Goal: Check status: Check status

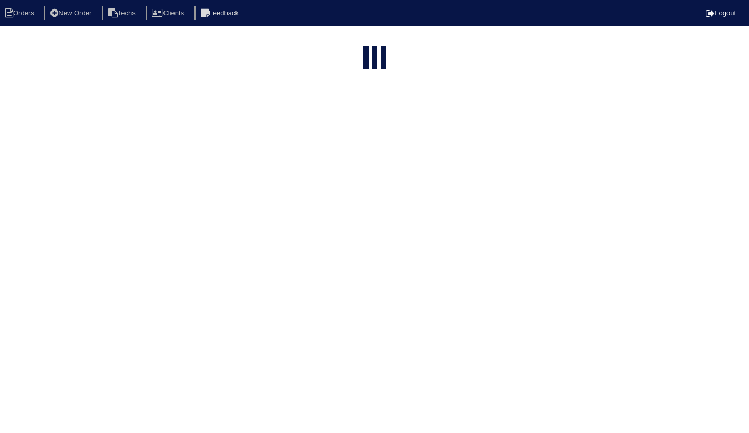
select select "15"
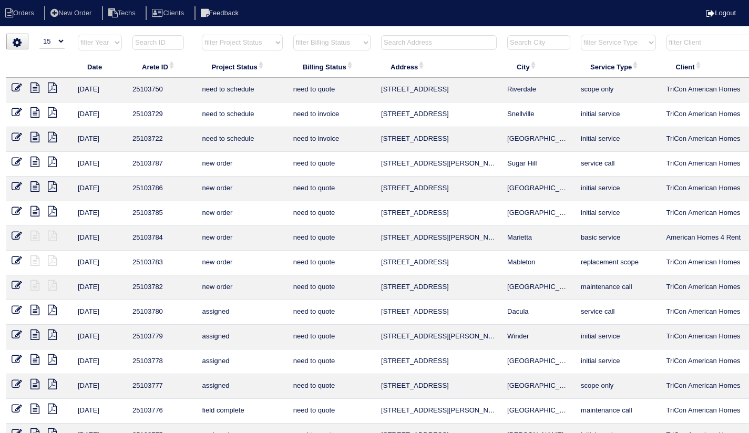
click at [392, 43] on input "text" at bounding box center [439, 42] width 116 height 15
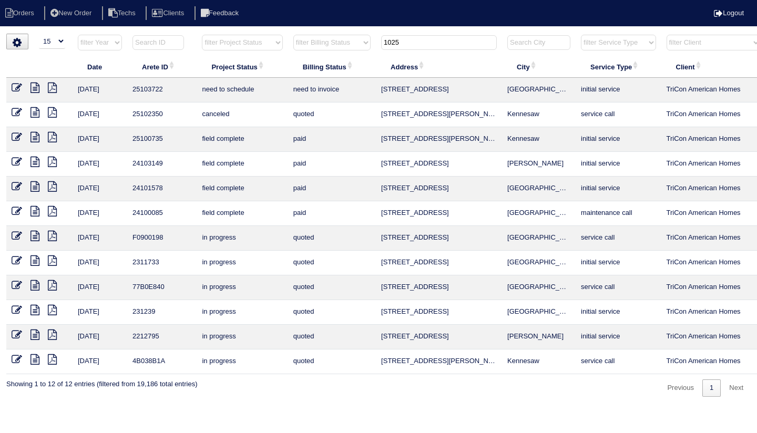
type input "1025"
click at [438, 90] on td "[STREET_ADDRESS]" at bounding box center [439, 90] width 126 height 25
click at [412, 85] on td "[STREET_ADDRESS]" at bounding box center [439, 90] width 126 height 25
click at [103, 89] on td "10/15/25" at bounding box center [100, 90] width 55 height 25
click at [151, 90] on td "25103722" at bounding box center [161, 90] width 69 height 25
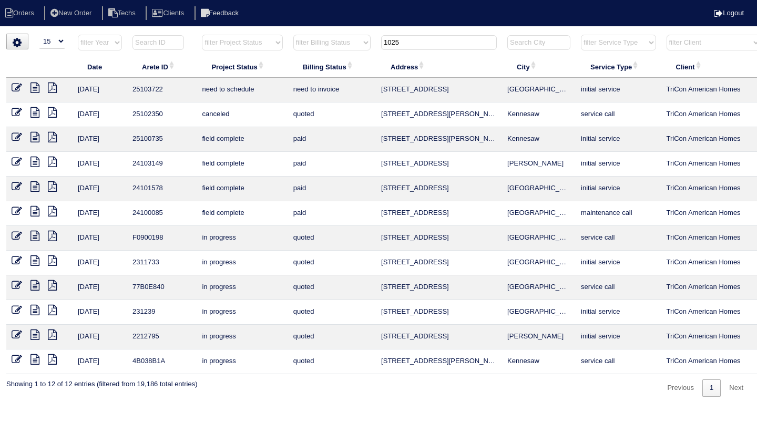
click at [17, 87] on icon at bounding box center [17, 88] width 11 height 11
click at [414, 89] on td "[STREET_ADDRESS]" at bounding box center [439, 90] width 126 height 25
click at [423, 112] on td "1025 Brenton Drive NW" at bounding box center [439, 114] width 126 height 25
click at [57, 85] on link at bounding box center [56, 89] width 17 height 8
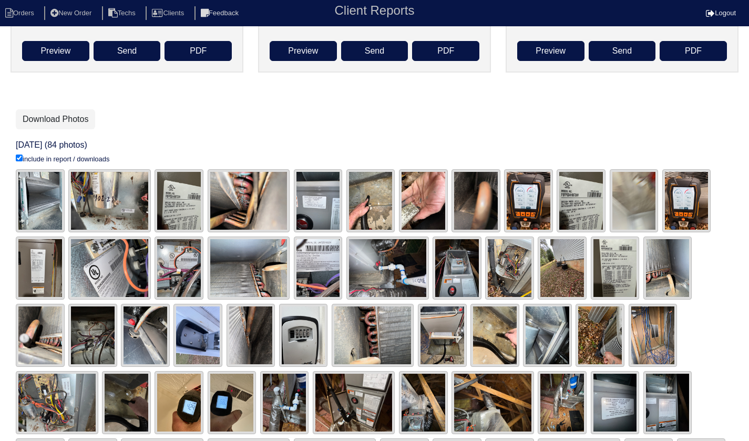
scroll to position [150, 0]
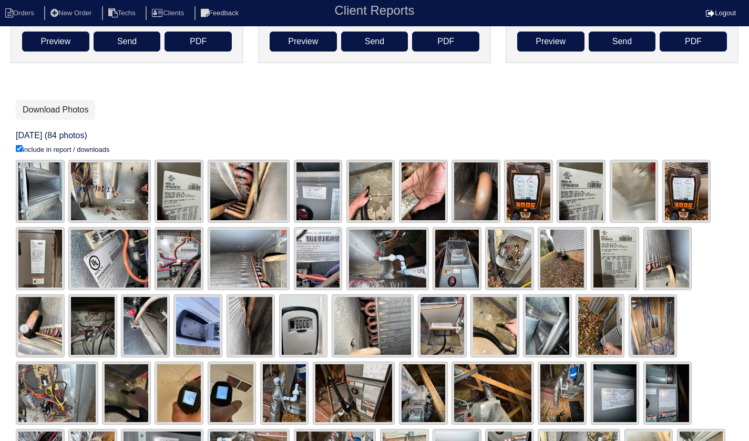
click at [33, 201] on img at bounding box center [40, 191] width 49 height 63
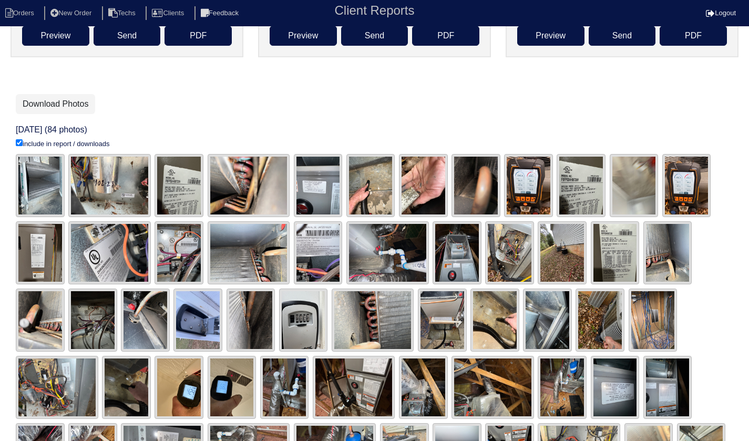
scroll to position [156, 0]
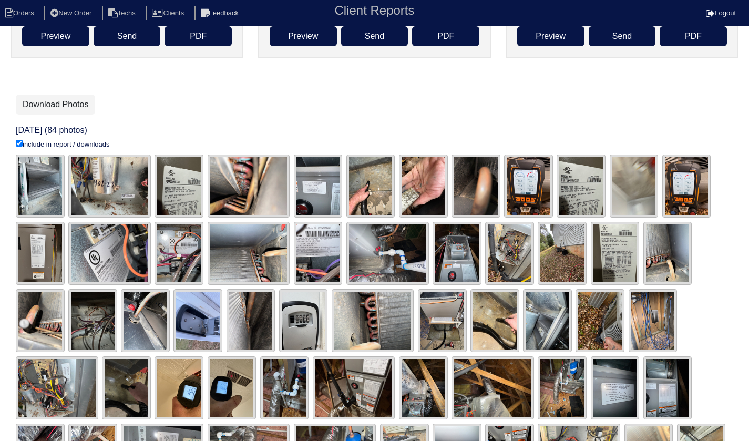
click at [116, 192] on img at bounding box center [109, 186] width 83 height 63
click at [109, 192] on img at bounding box center [109, 186] width 83 height 63
click at [113, 189] on img at bounding box center [109, 186] width 83 height 63
click at [102, 193] on img at bounding box center [109, 186] width 83 height 63
click at [107, 192] on img at bounding box center [109, 186] width 83 height 63
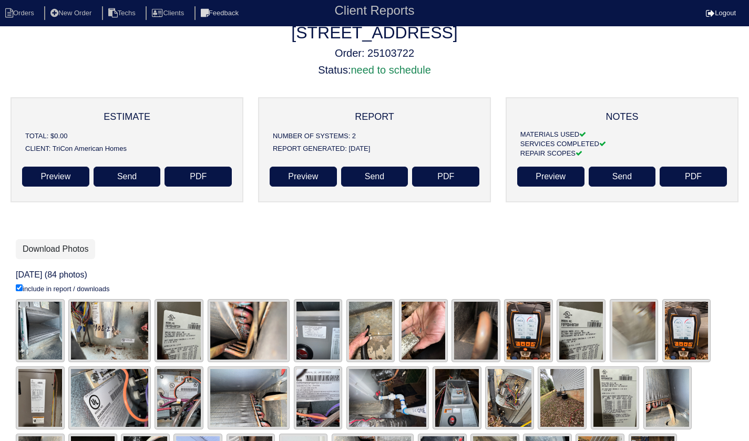
scroll to position [0, 0]
